Goal: Task Accomplishment & Management: Manage account settings

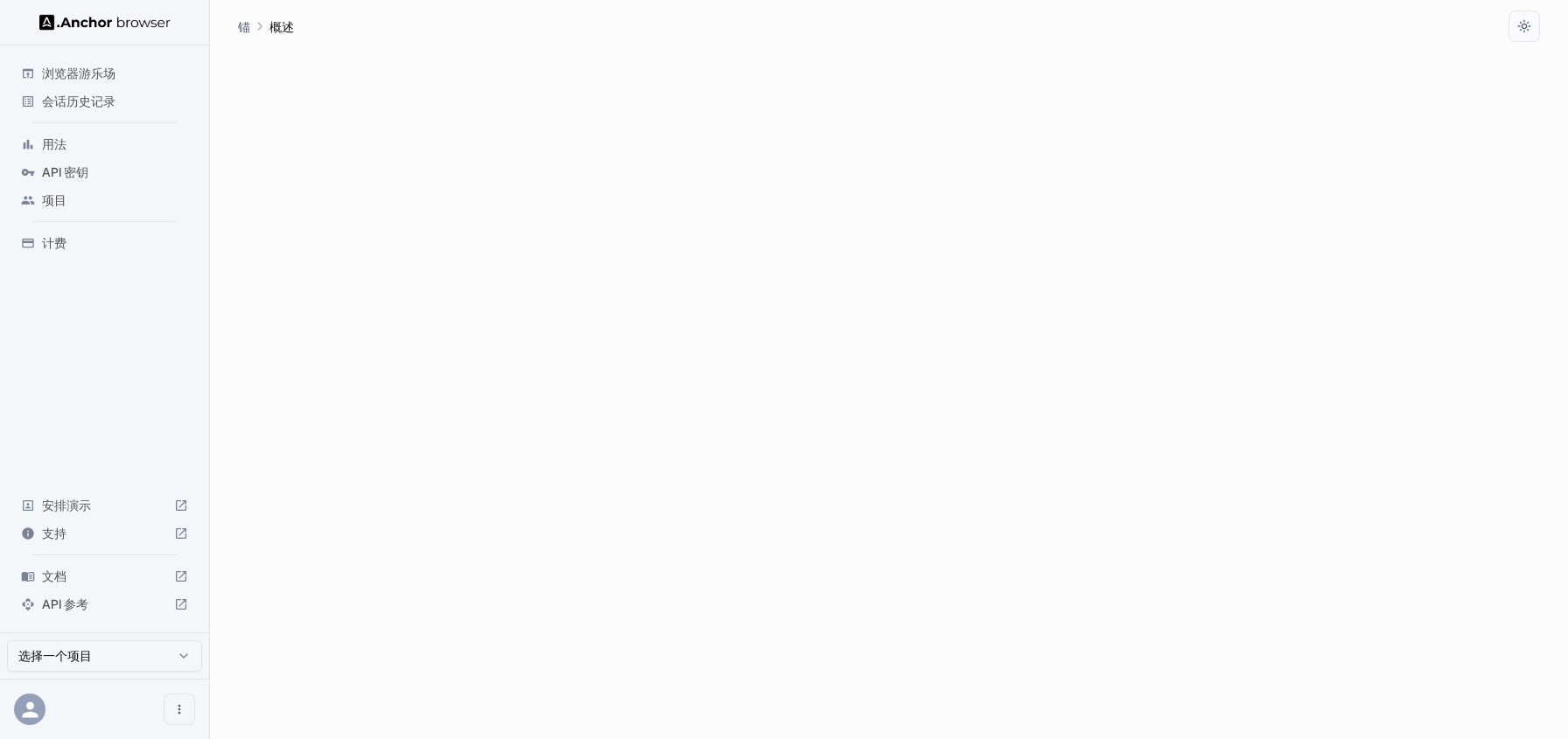
click at [56, 176] on font "API 密钥" at bounding box center [65, 171] width 46 height 15
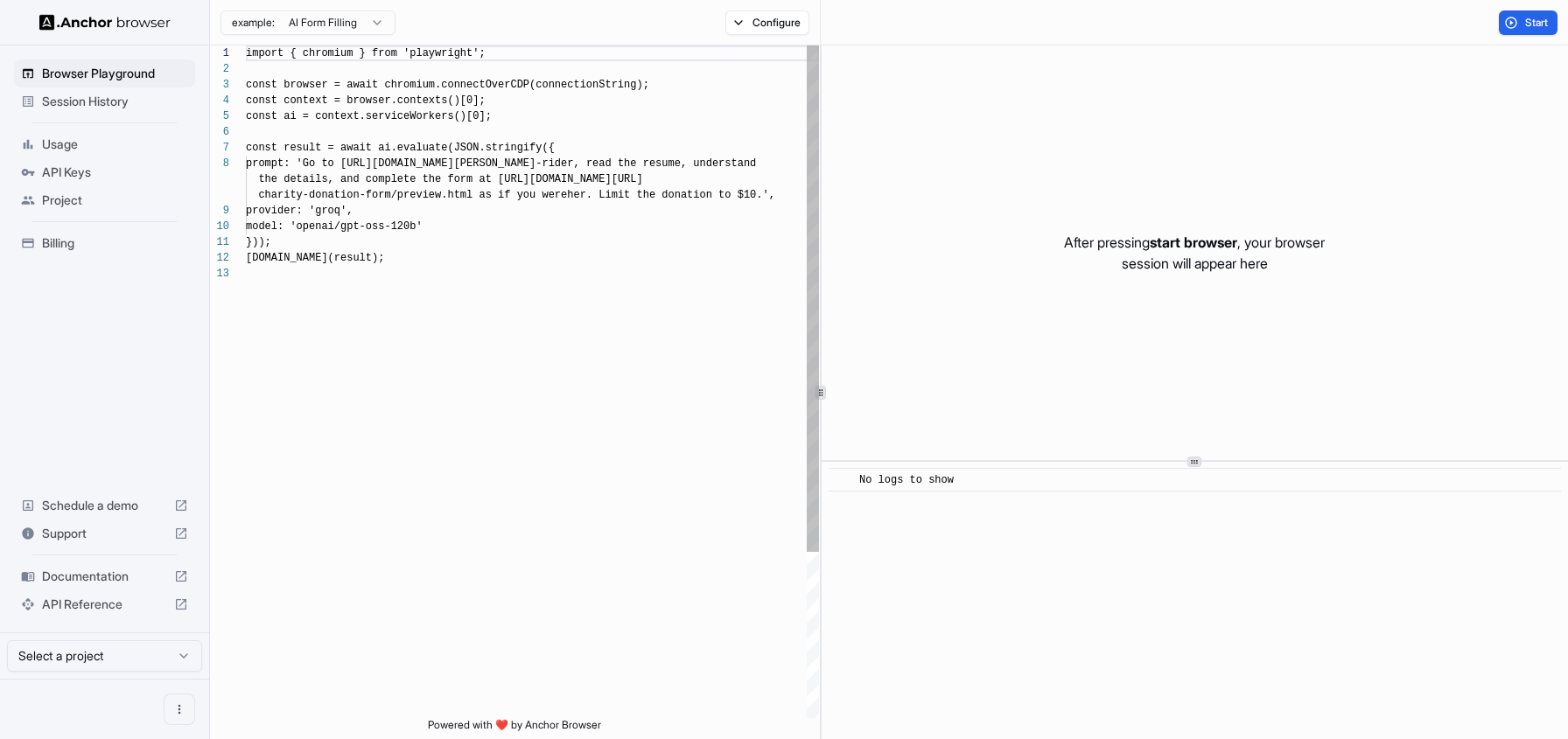
scroll to position [126, 0]
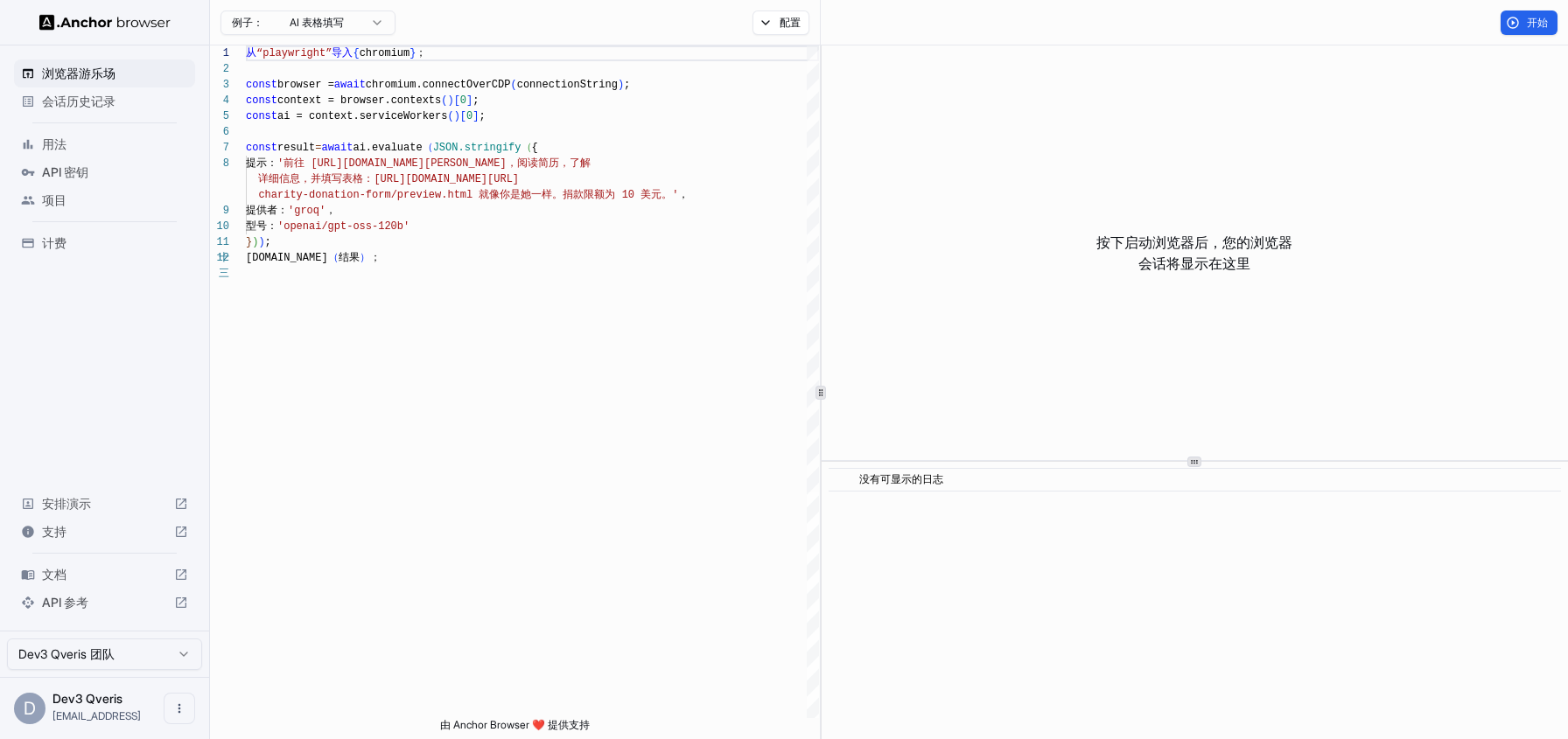
click at [82, 177] on font "API 密钥" at bounding box center [65, 171] width 46 height 15
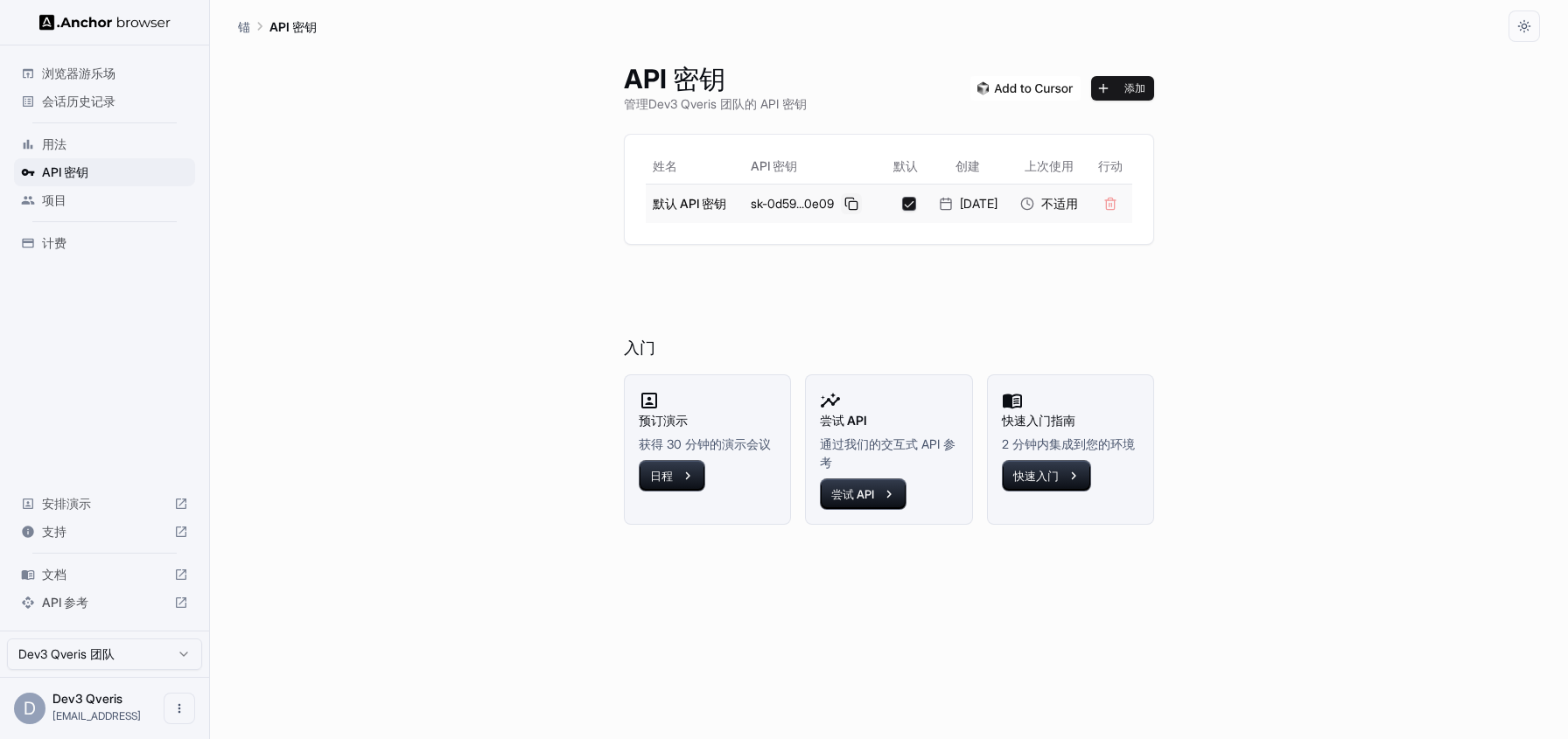
click at [845, 204] on button at bounding box center [852, 204] width 21 height 21
click at [671, 207] on font "默认 API 密钥" at bounding box center [689, 204] width 73 height 15
drag, startPoint x: 652, startPoint y: 204, endPoint x: 723, endPoint y: 202, distance: 71.0
click at [723, 202] on font "默认 API 密钥" at bounding box center [689, 204] width 73 height 15
copy font "默认 API 密钥"
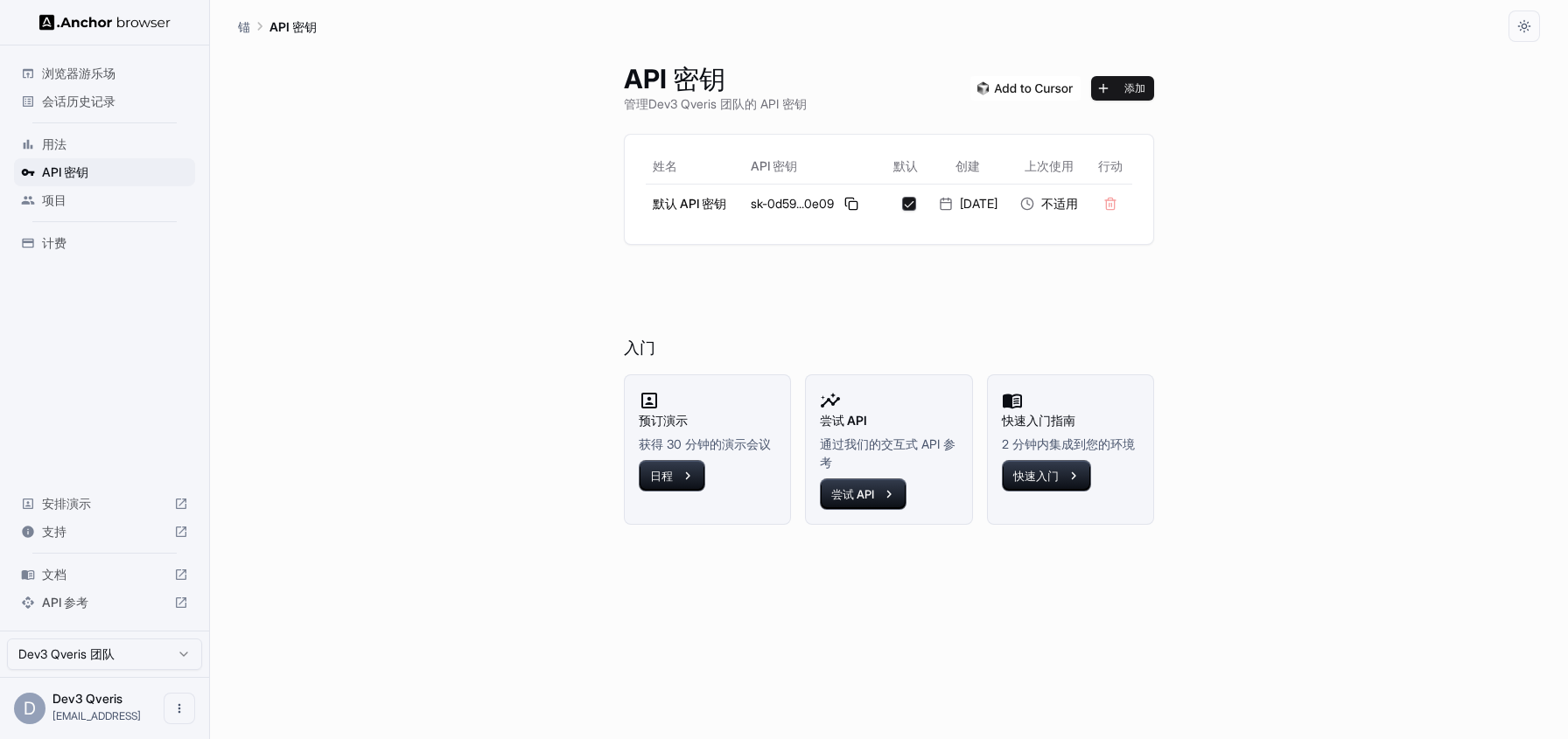
click at [1117, 250] on div "API 密钥 管理Dev3 Qveris 团队 的 API 密钥 添加 姓名 API 密钥 默认 创建 上次使用 行动 默认 API 密钥 sk-0d59..…" at bounding box center [889, 390] width 572 height 697
